Goal: Task Accomplishment & Management: Manage account settings

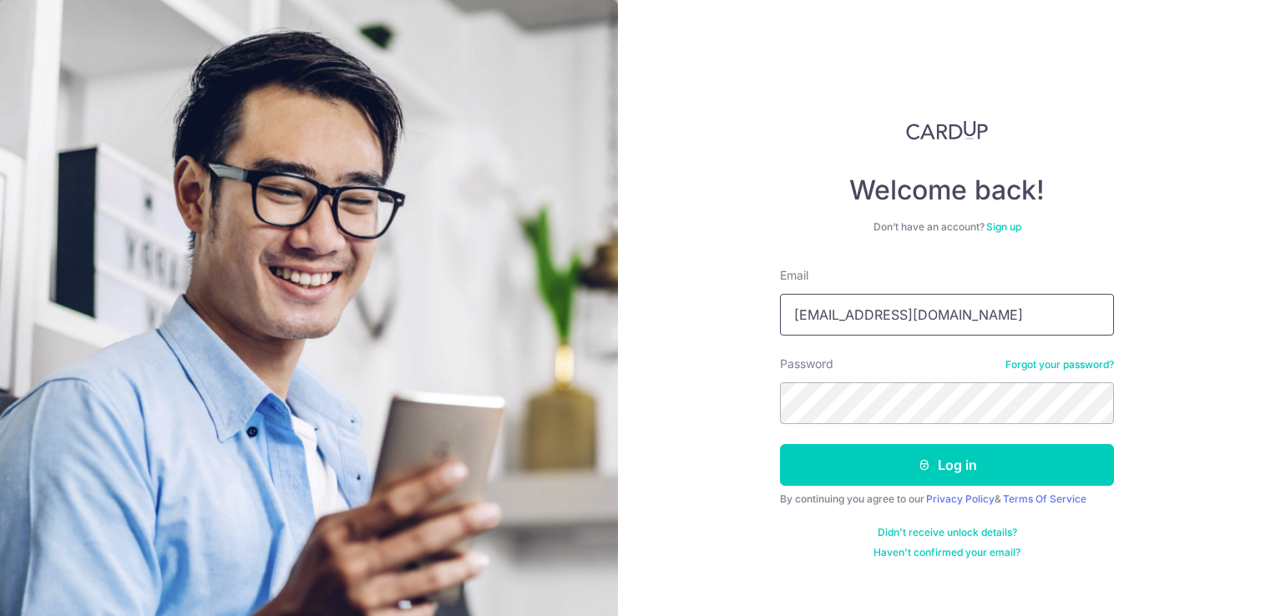
click at [991, 306] on input "[EMAIL_ADDRESS][DOMAIN_NAME]" at bounding box center [947, 315] width 334 height 42
type input "[EMAIL_ADDRESS][DOMAIN_NAME]"
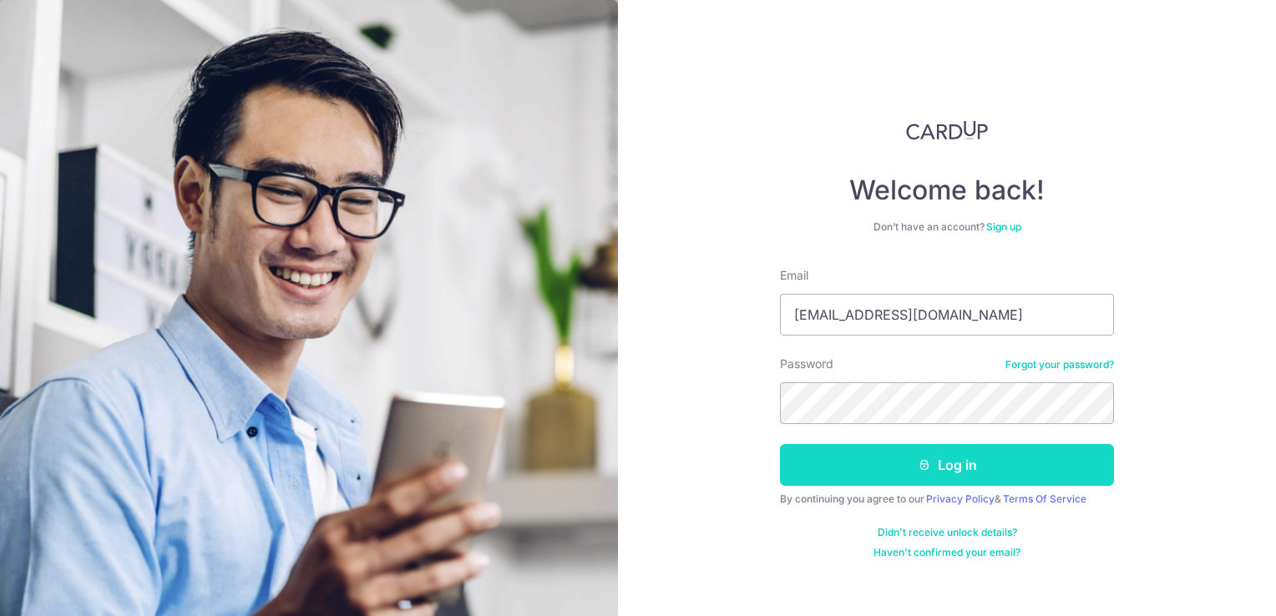
click at [906, 462] on button "Log in" at bounding box center [947, 465] width 334 height 42
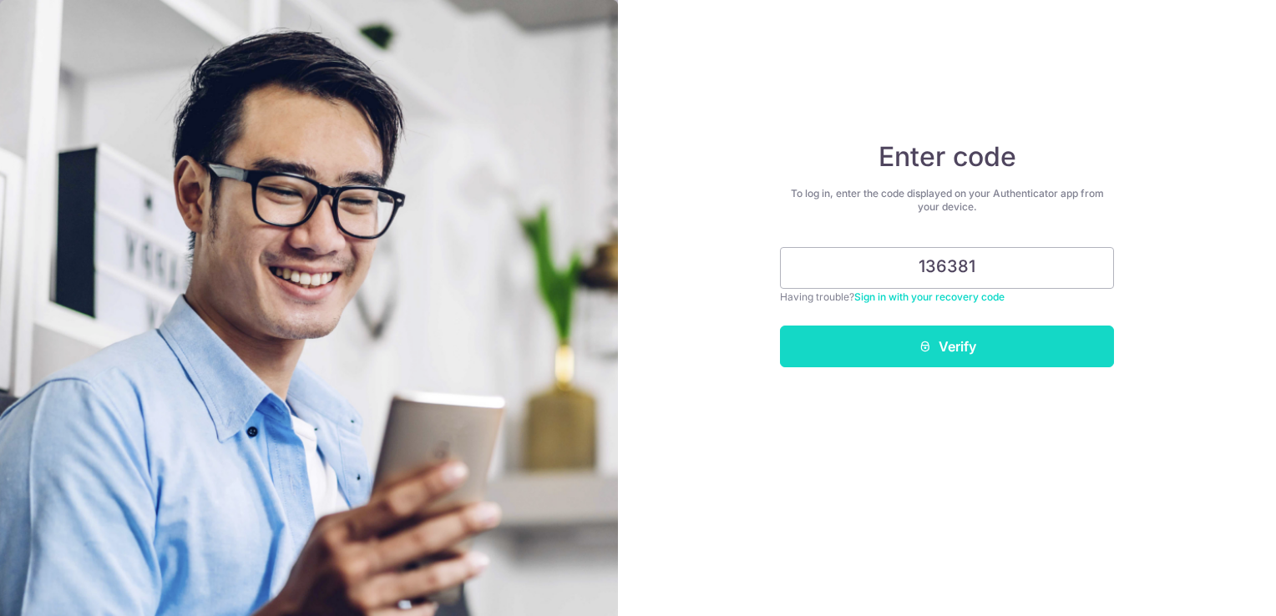
type input "136381"
click at [953, 346] on button "Verify" at bounding box center [947, 347] width 334 height 42
